Goal: Transaction & Acquisition: Purchase product/service

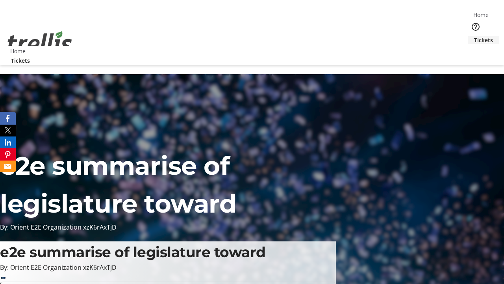
click at [474, 36] on span "Tickets" at bounding box center [483, 40] width 19 height 8
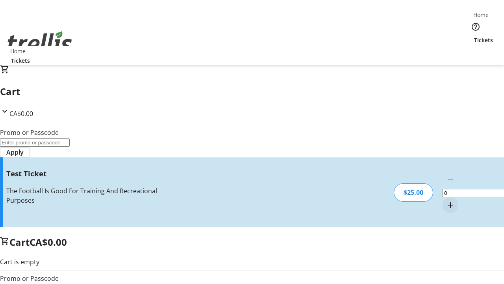
click at [446, 200] on mat-icon "Increment by one" at bounding box center [450, 204] width 9 height 9
type input "1"
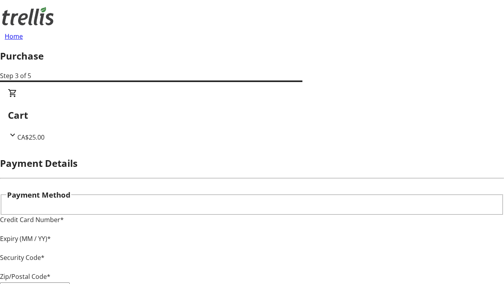
type input "V1Y 0C2"
